Goal: Information Seeking & Learning: Learn about a topic

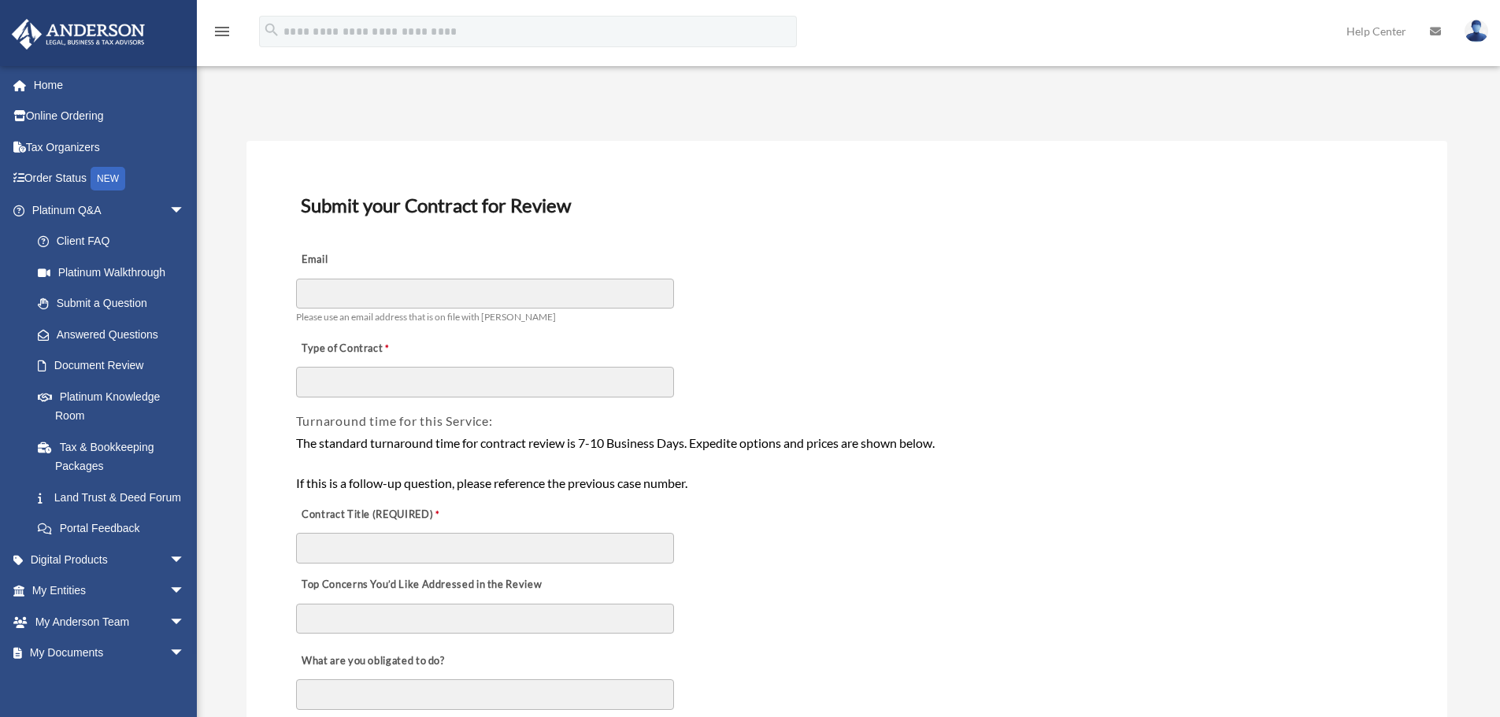
click at [139, 25] on img at bounding box center [78, 34] width 142 height 31
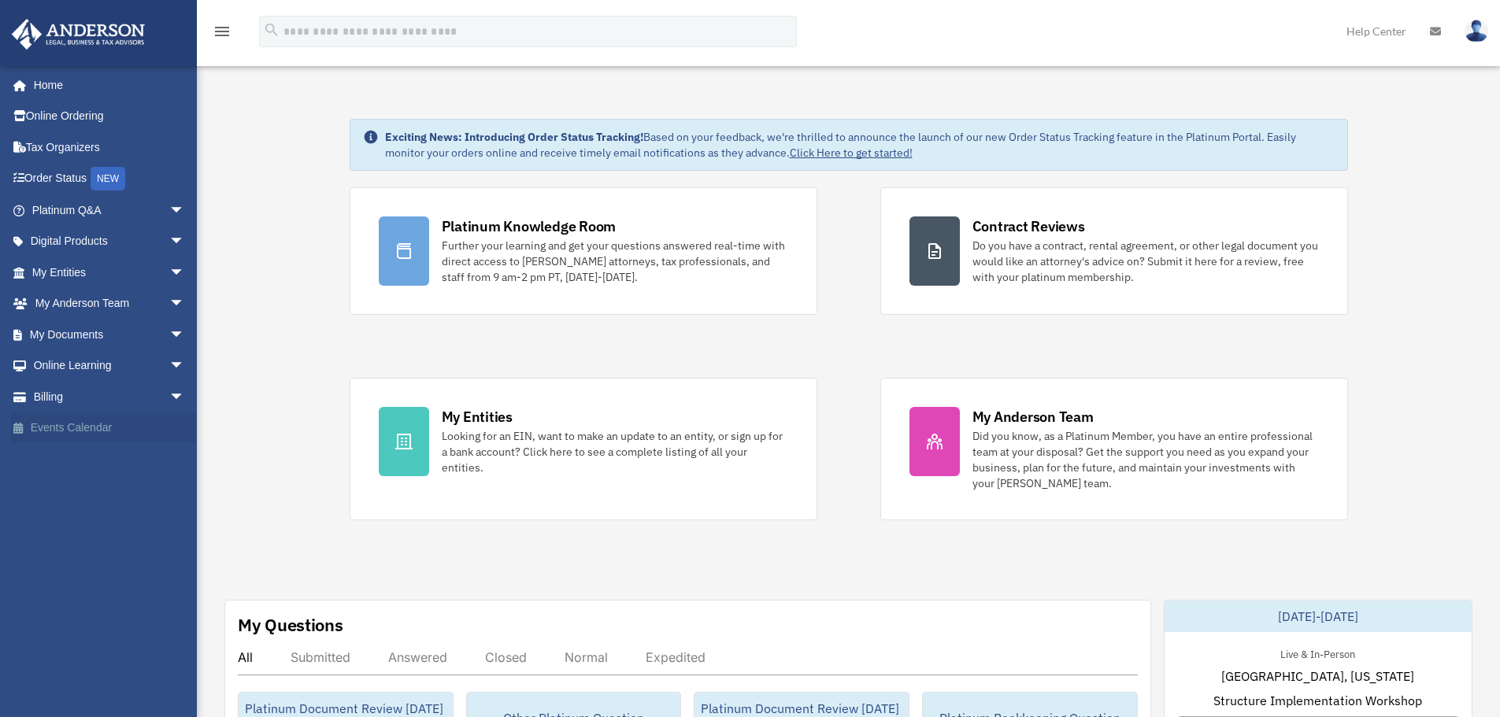
click at [94, 421] on link "Events Calendar" at bounding box center [110, 428] width 198 height 31
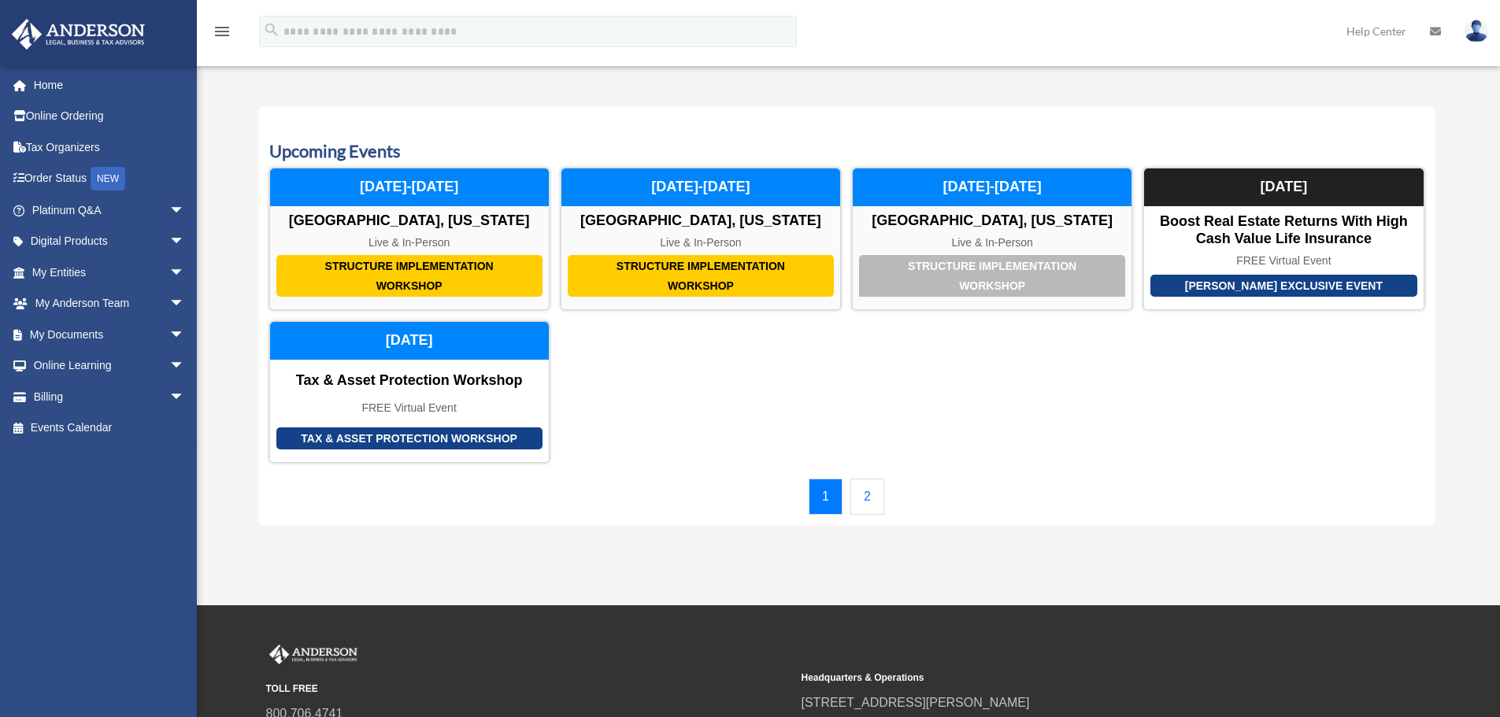
click at [886, 498] on div "1 2" at bounding box center [846, 497] width 1155 height 36
click at [861, 501] on link "2" at bounding box center [867, 497] width 34 height 36
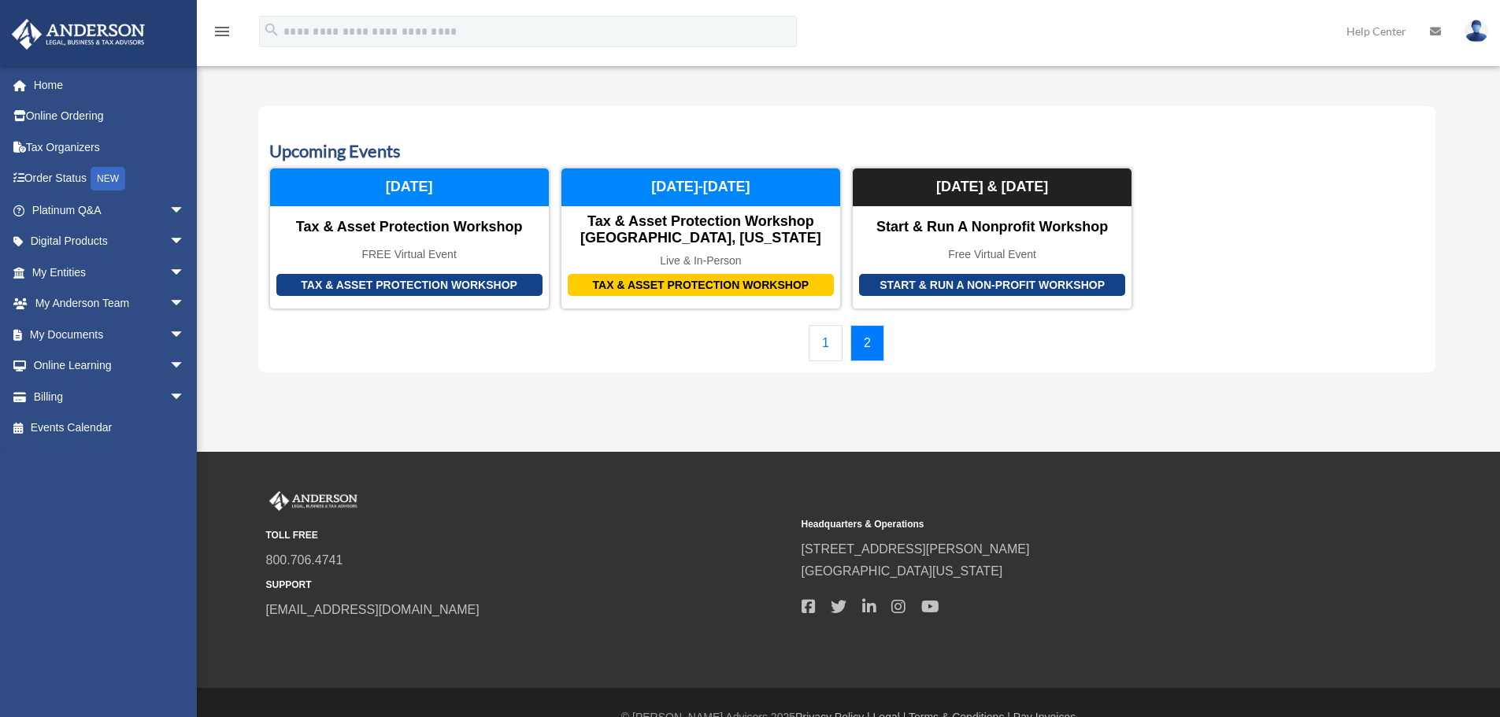
click at [806, 346] on div "1 2" at bounding box center [846, 343] width 1155 height 36
click at [812, 346] on link "1" at bounding box center [826, 343] width 34 height 36
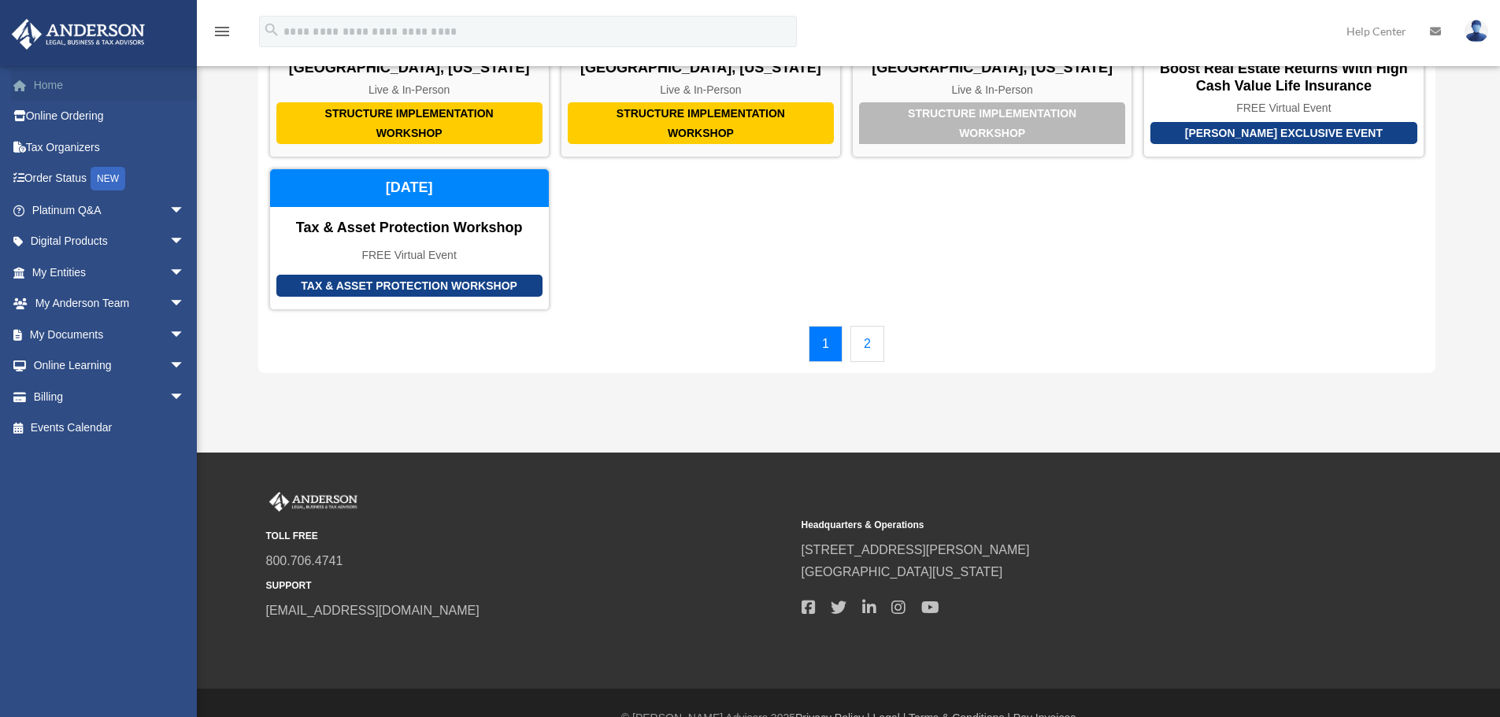
scroll to position [157, 0]
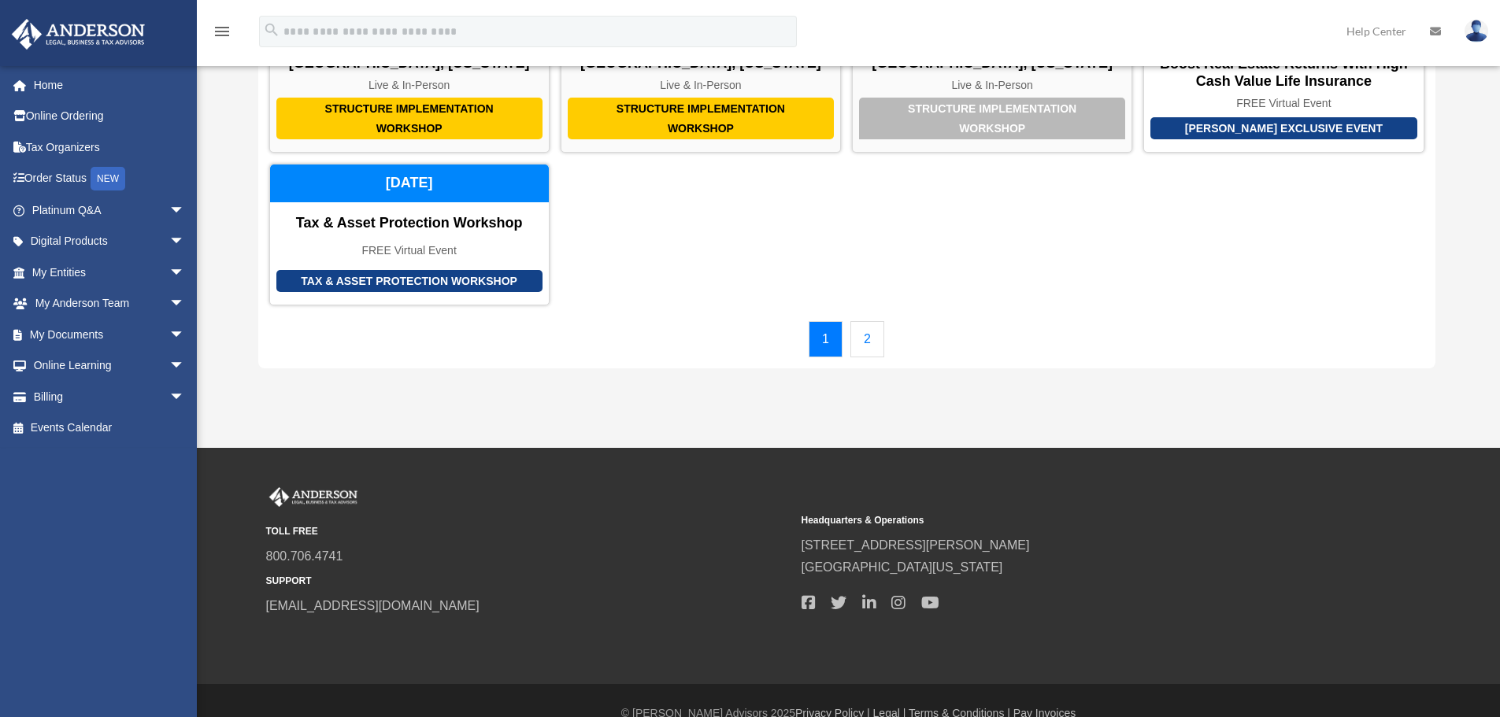
click at [104, 46] on img at bounding box center [78, 34] width 142 height 31
